Goal: Task Accomplishment & Management: Use online tool/utility

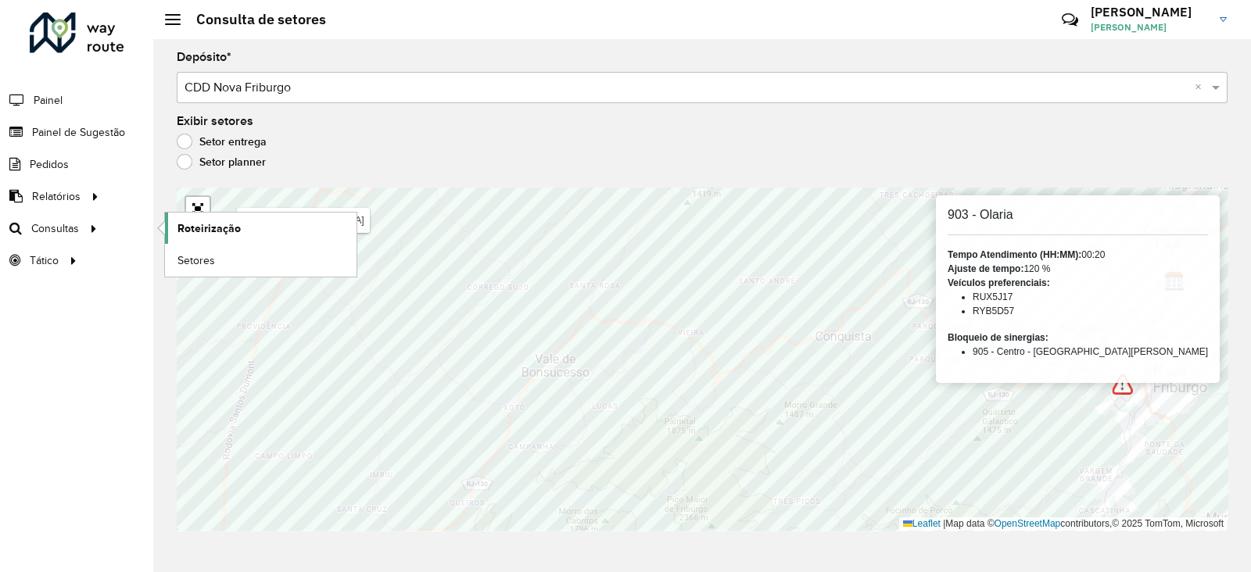
click at [212, 231] on span "Roteirização" at bounding box center [209, 229] width 63 height 16
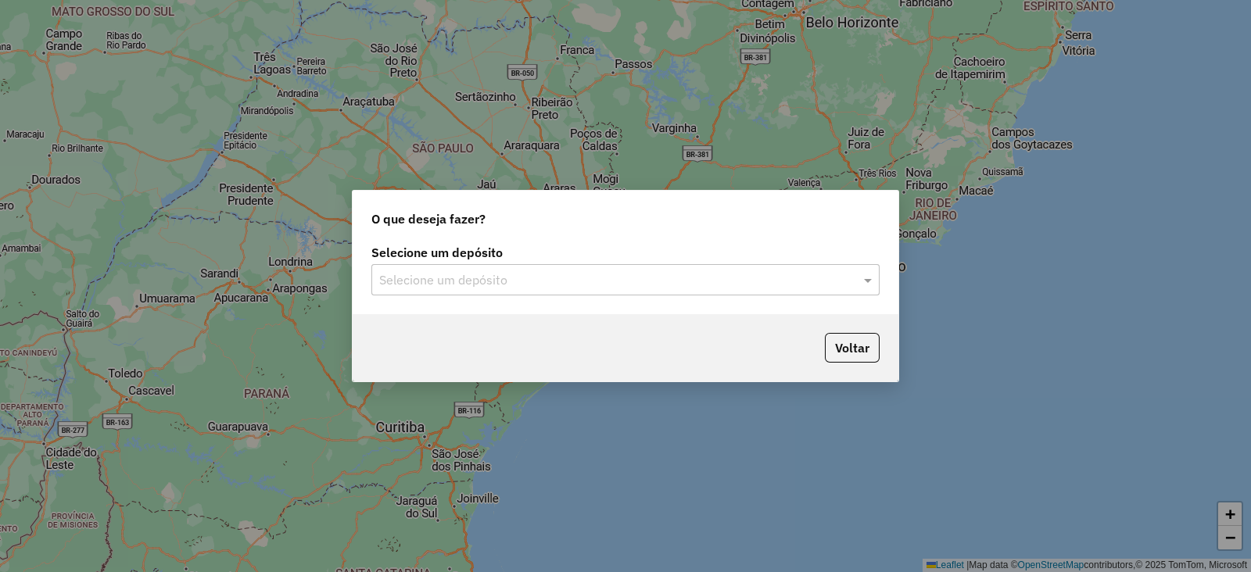
click at [434, 279] on input "text" at bounding box center [609, 280] width 461 height 19
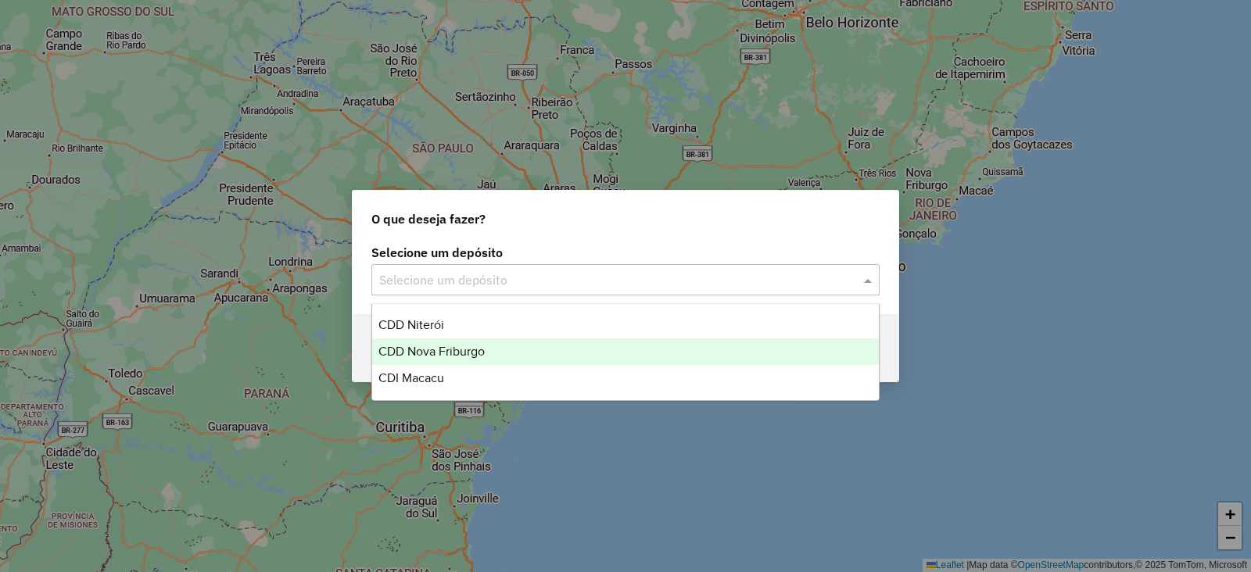
click at [432, 352] on span "CDD Nova Friburgo" at bounding box center [431, 351] width 106 height 13
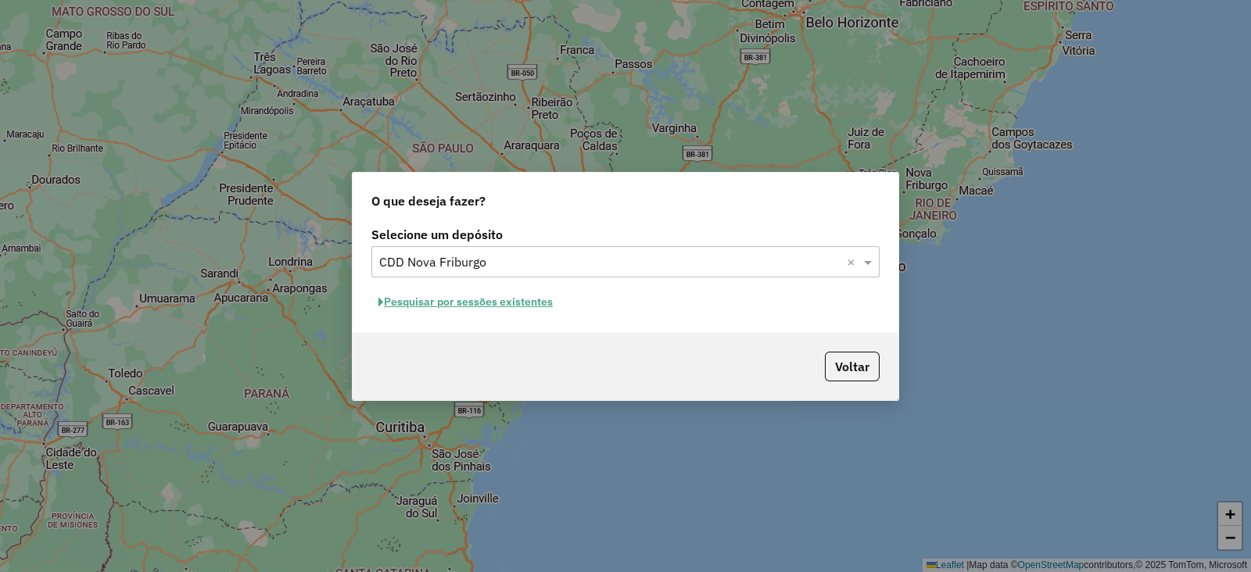
click at [421, 298] on button "Pesquisar por sessões existentes" at bounding box center [465, 302] width 188 height 24
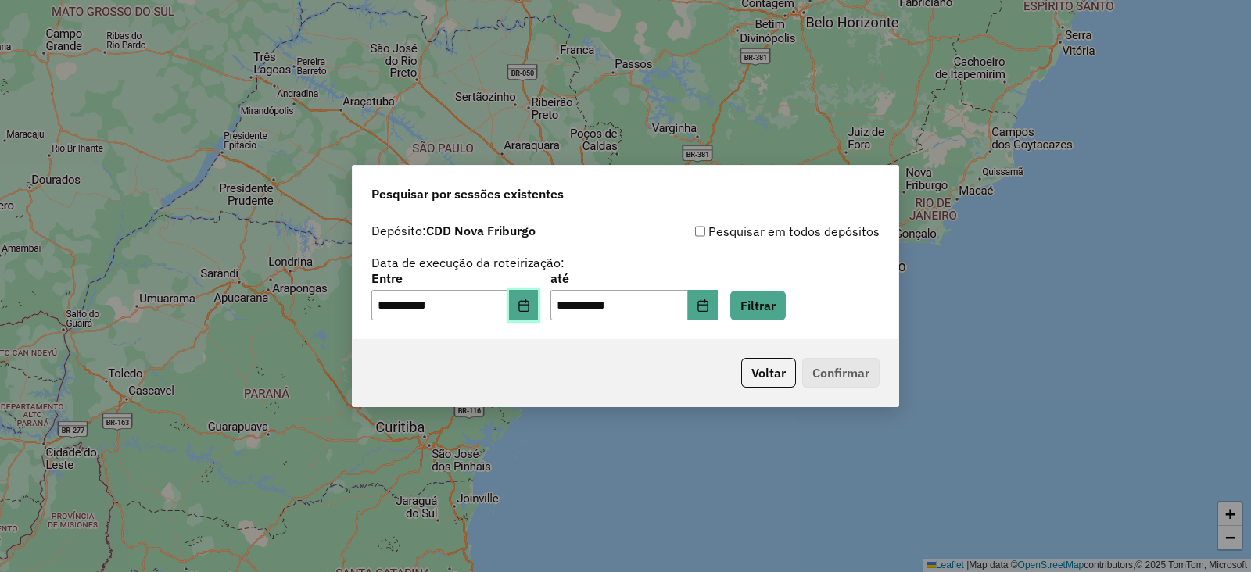
click at [530, 303] on icon "Choose Date" at bounding box center [524, 305] width 13 height 13
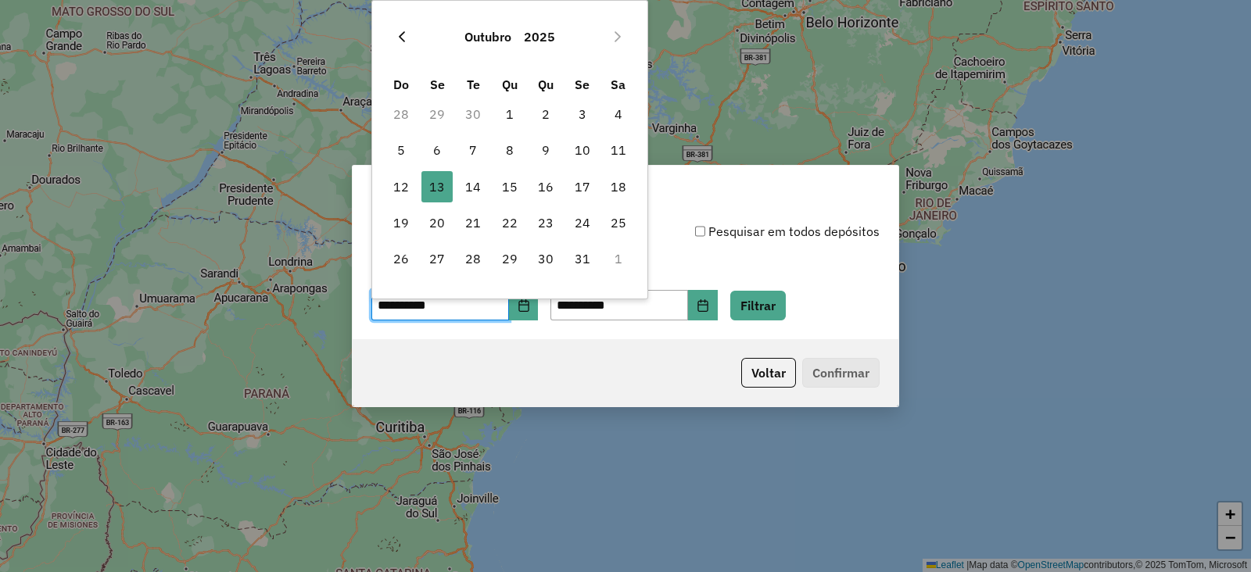
click at [404, 38] on icon "Previous Month" at bounding box center [402, 36] width 13 height 13
click at [577, 222] on span "26" at bounding box center [582, 222] width 31 height 31
type input "**********"
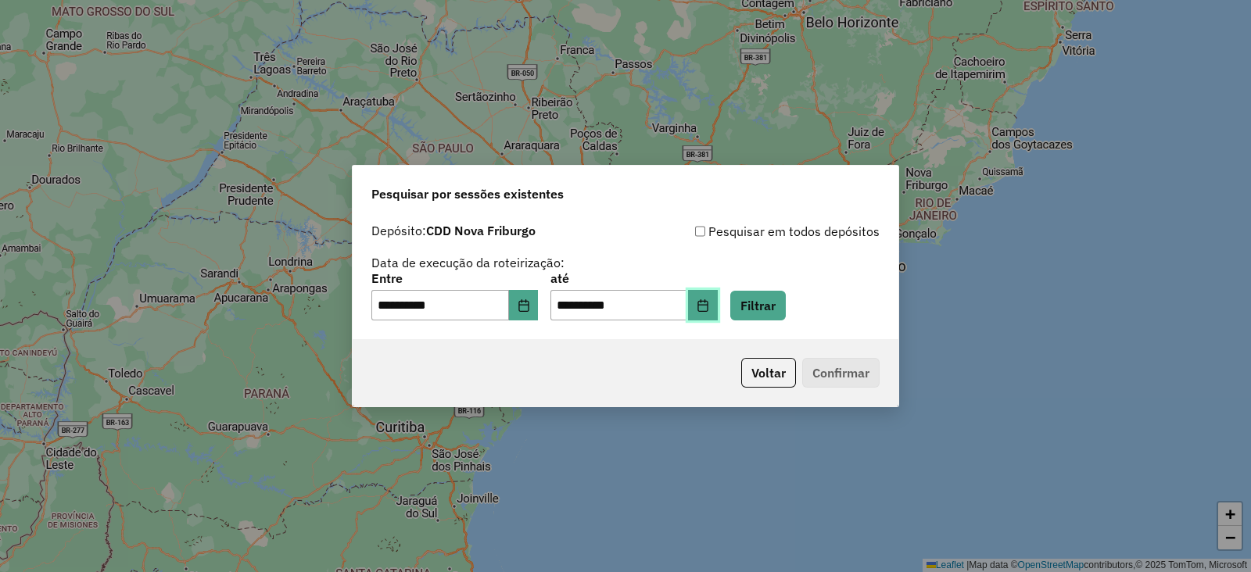
click at [708, 303] on icon "Choose Date" at bounding box center [702, 305] width 10 height 13
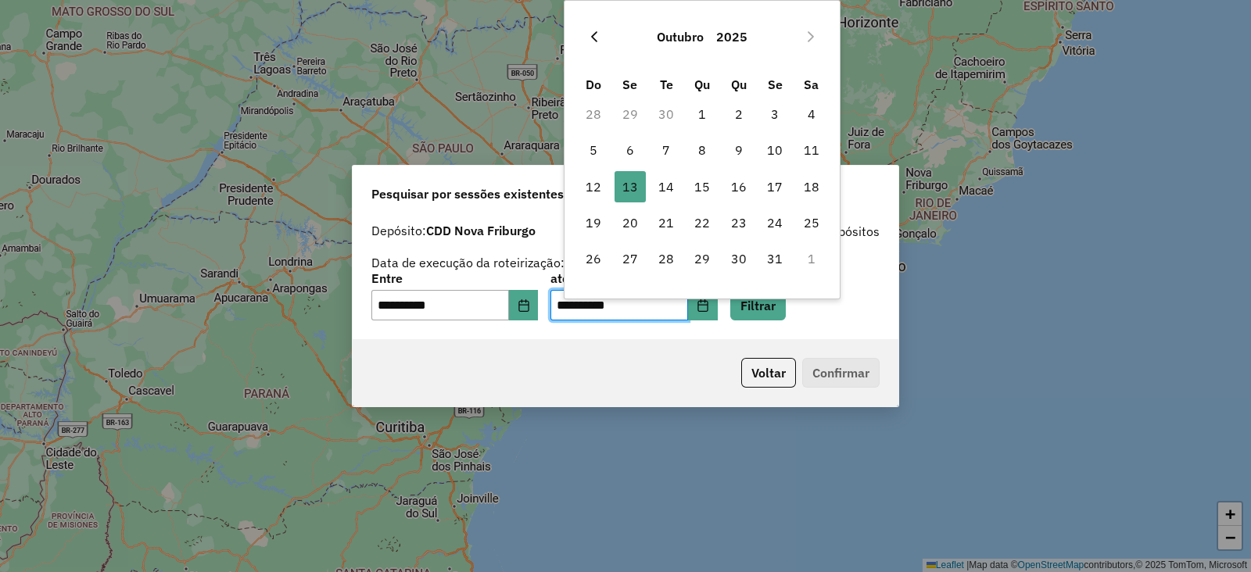
click at [596, 34] on icon "Previous Month" at bounding box center [594, 36] width 13 height 13
click at [767, 221] on span "26" at bounding box center [774, 222] width 31 height 31
type input "**********"
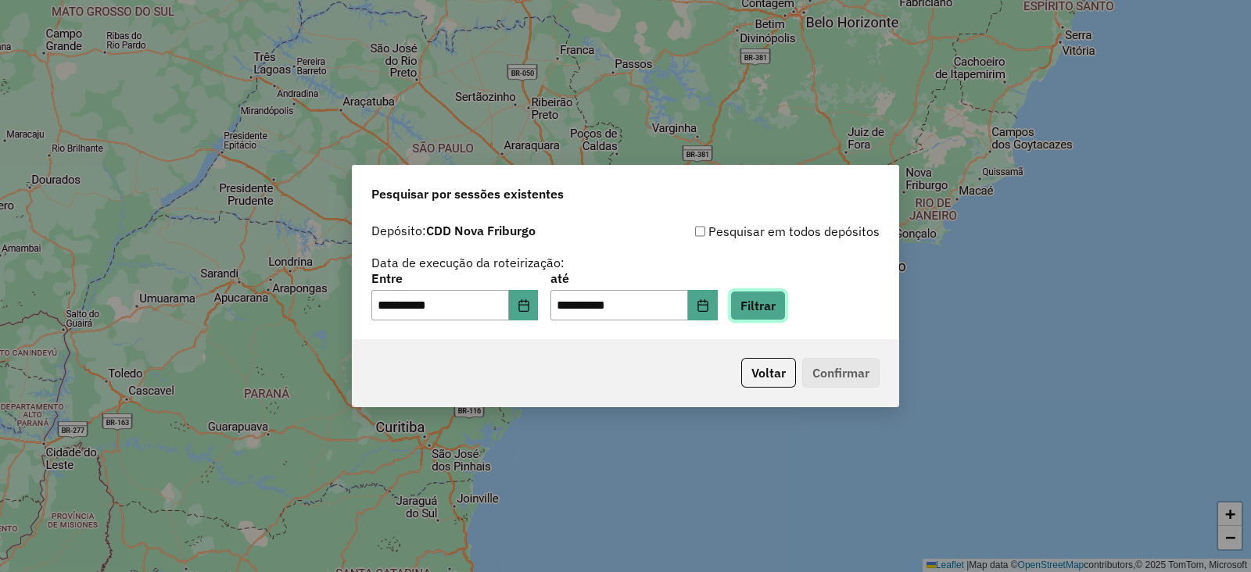
click at [772, 299] on button "Filtrar" at bounding box center [758, 306] width 56 height 30
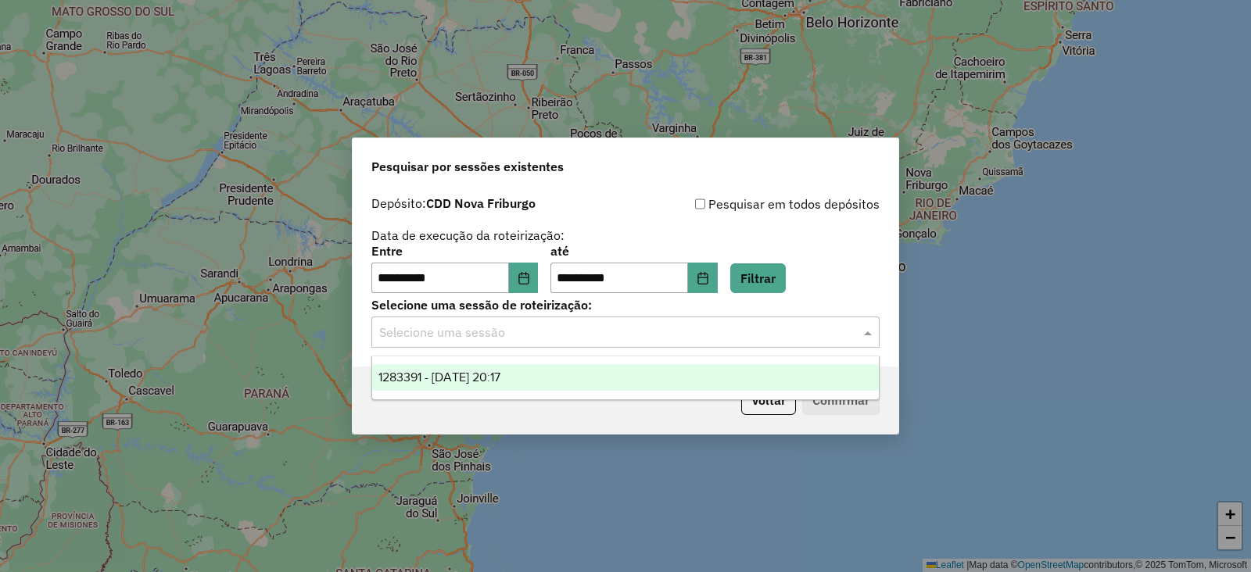
click at [499, 339] on input "text" at bounding box center [609, 333] width 461 height 19
click at [487, 383] on span "1283391 - 26/09/2025 20:17" at bounding box center [439, 377] width 122 height 13
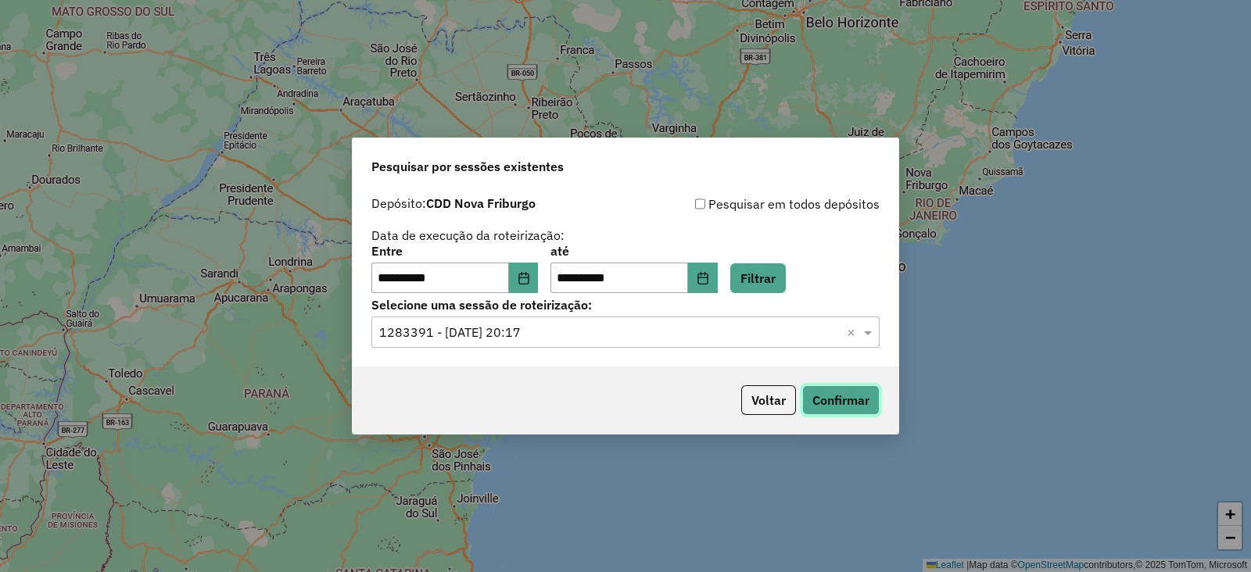
click at [811, 400] on button "Confirmar" at bounding box center [840, 401] width 77 height 30
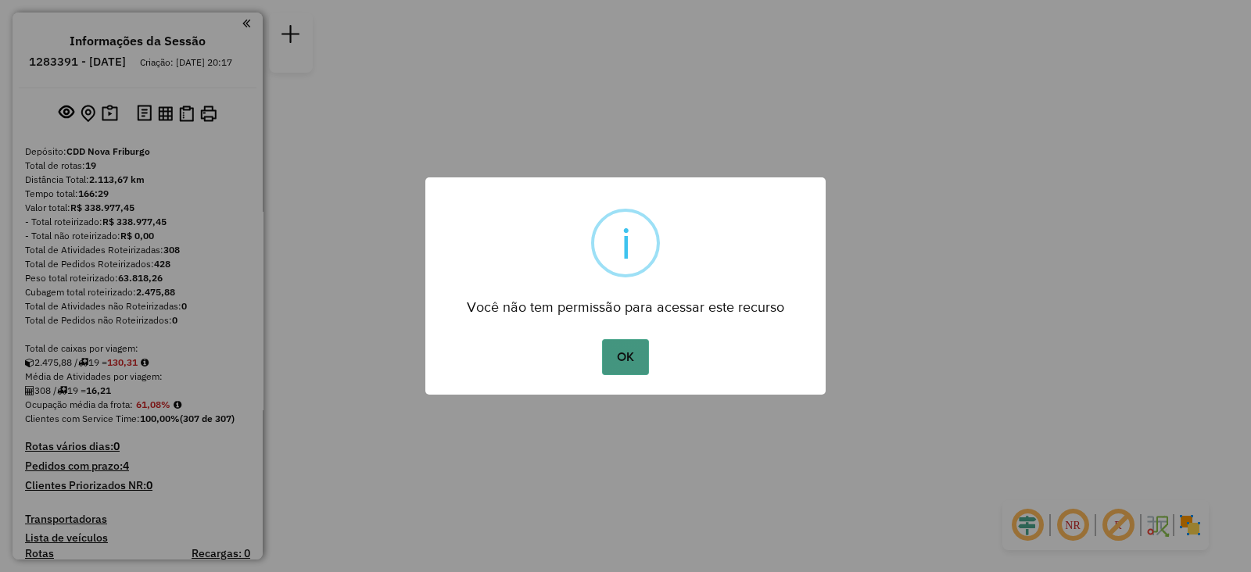
click at [617, 366] on button "OK" at bounding box center [625, 357] width 46 height 36
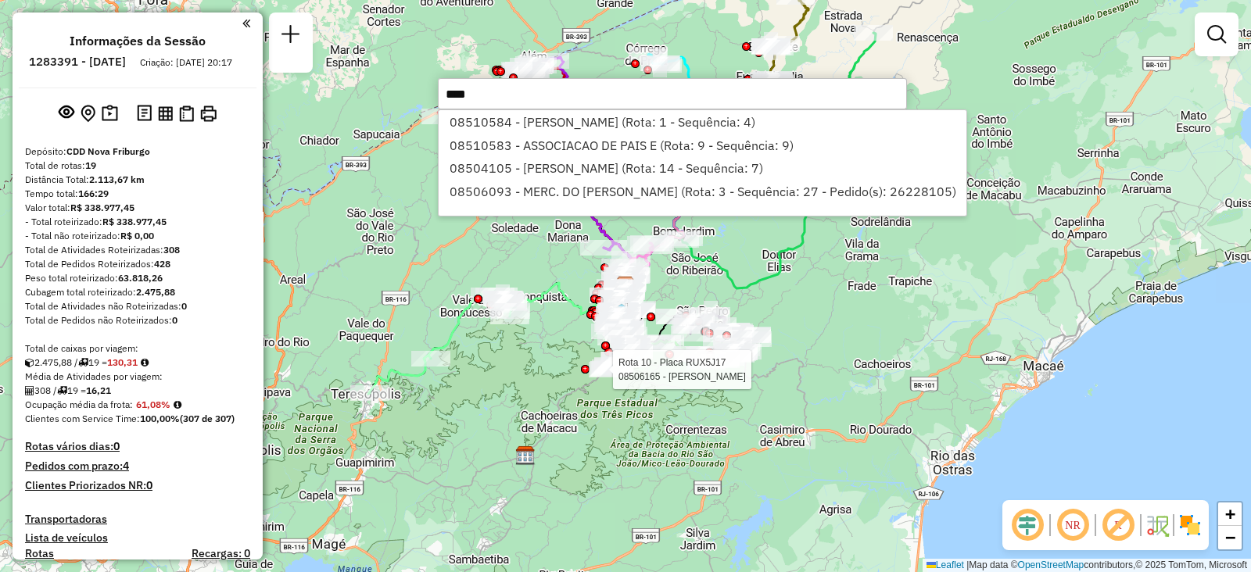
type input "*****"
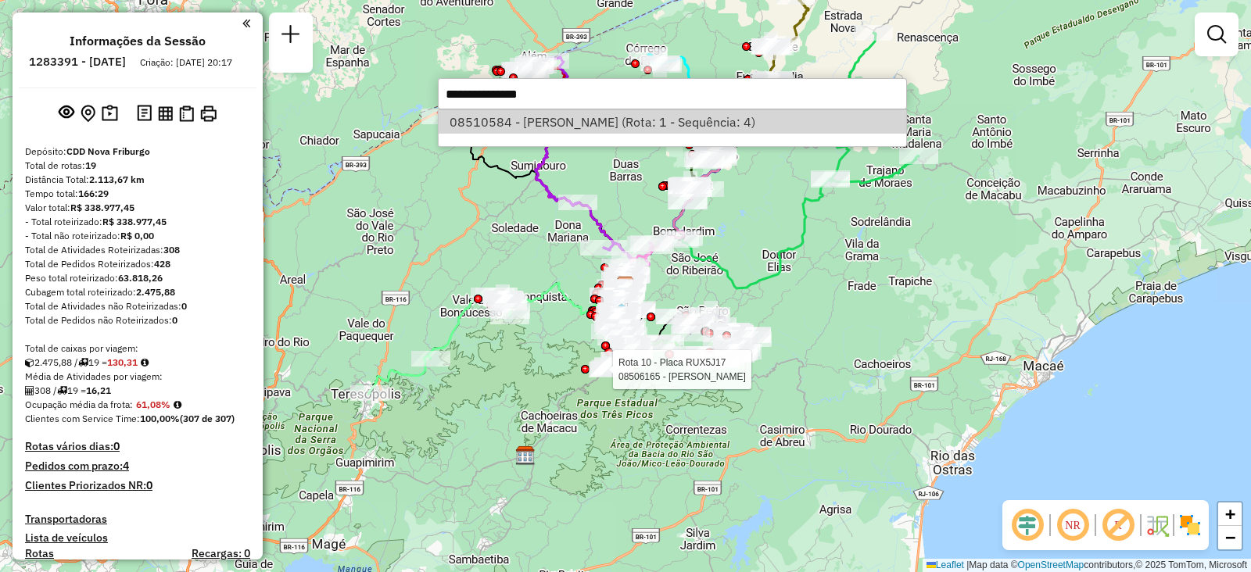
select select "**********"
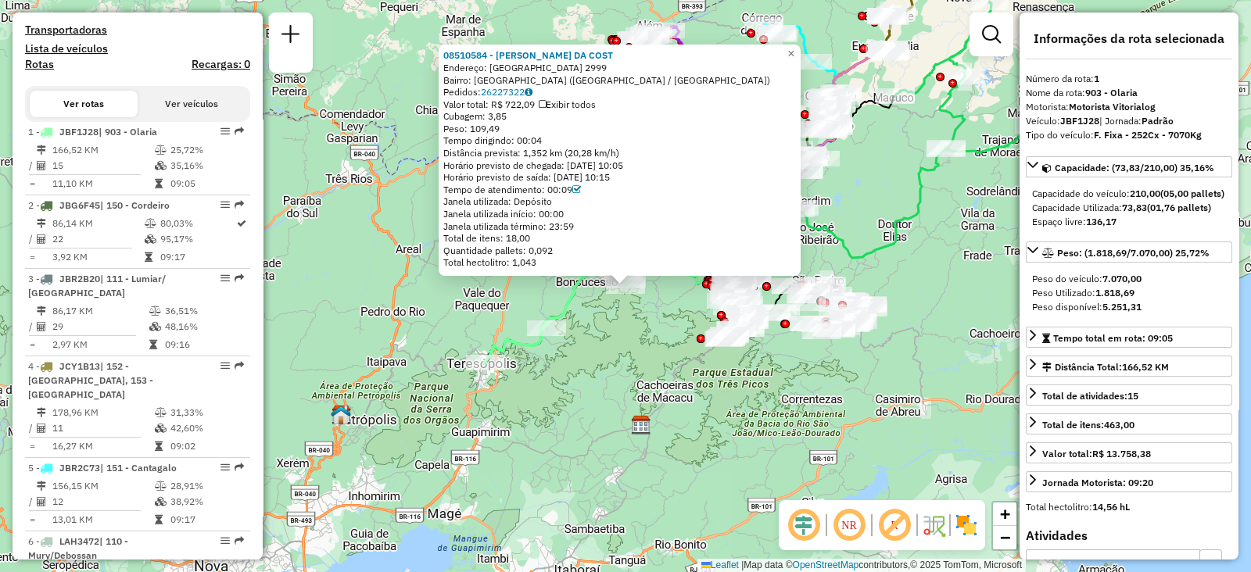
scroll to position [612, 0]
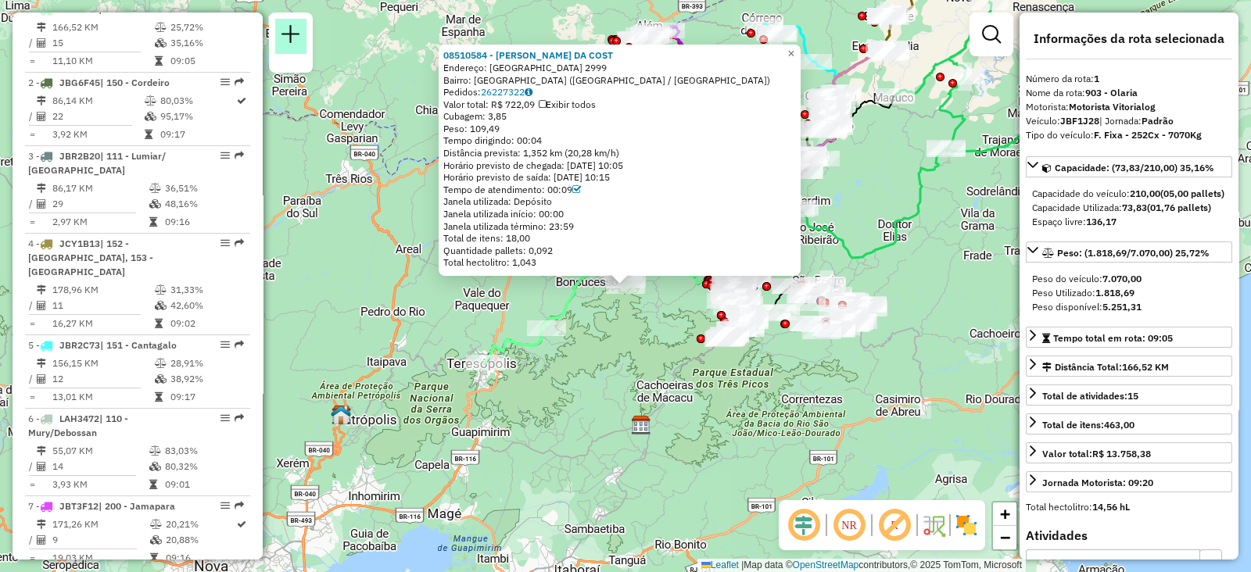
click at [282, 36] on em at bounding box center [291, 34] width 19 height 19
